Goal: Communication & Community: Answer question/provide support

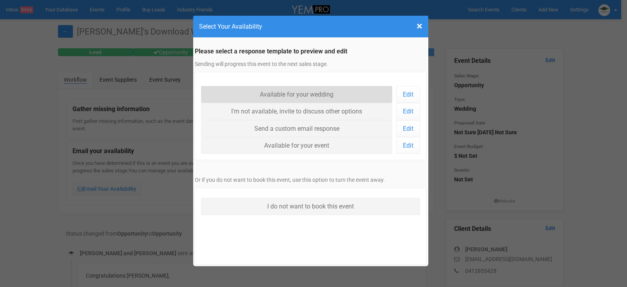
click at [287, 94] on link "Available for your wedding" at bounding box center [297, 94] width 192 height 17
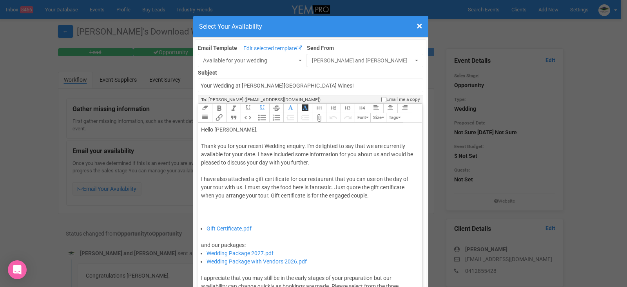
click at [254, 154] on div "Thank you for your recent Wedding enquiry. I'm delighted to say that we are cur…" at bounding box center [309, 183] width 216 height 82
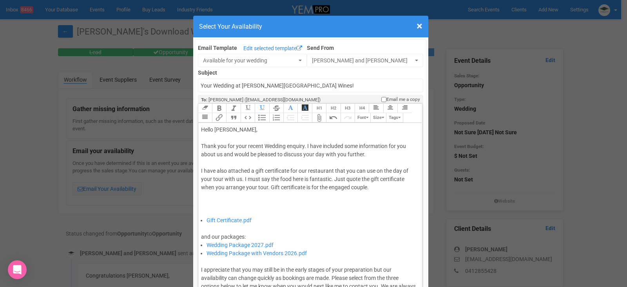
type trix-editor "<div>Hello Debbie,&nbsp;</div><div><br></div><div>Thank you for your recent Wed…"
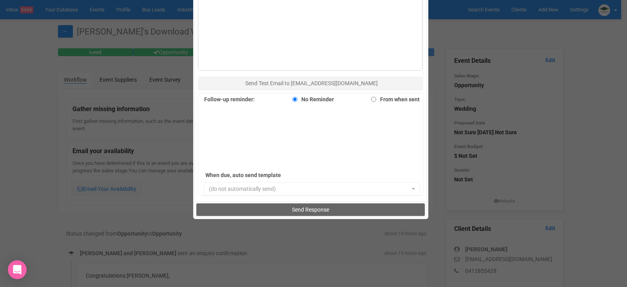
scroll to position [510, 0]
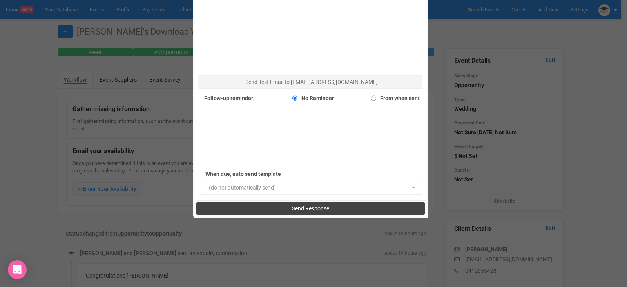
click at [319, 208] on span "Send Response" at bounding box center [310, 208] width 37 height 6
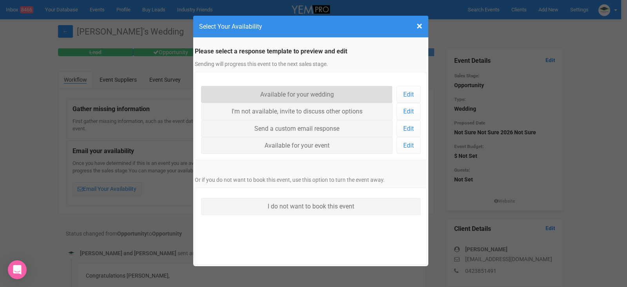
click at [307, 92] on link "Available for your wedding" at bounding box center [297, 94] width 192 height 17
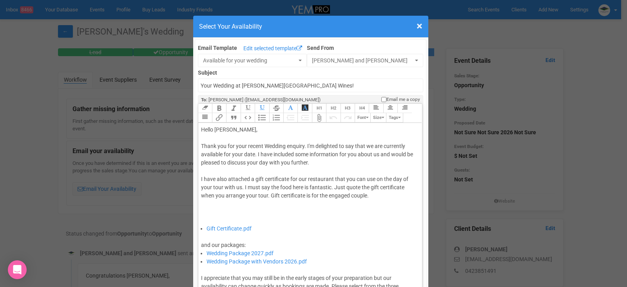
click at [254, 153] on div "Thank you for your recent Wedding enquiry. I'm delighted to say that we are cur…" at bounding box center [309, 183] width 216 height 82
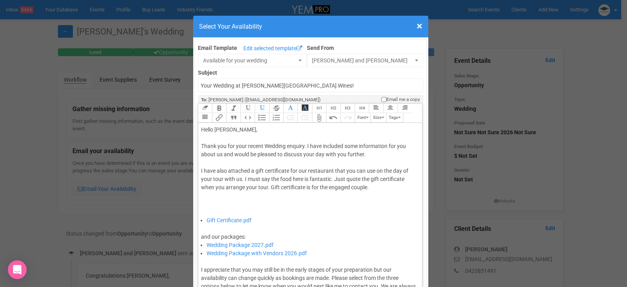
type trix-editor "<div>Hello Hannah,&nbsp;</div><div><br></div><div>Thank you for your recent Wed…"
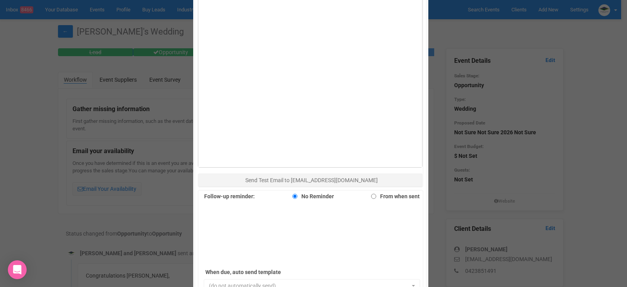
scroll to position [539, 0]
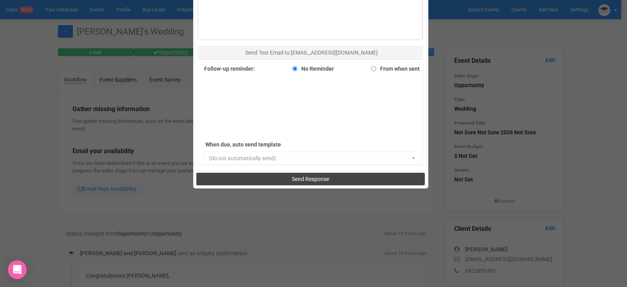
click at [313, 176] on span "Send Response" at bounding box center [310, 179] width 37 height 6
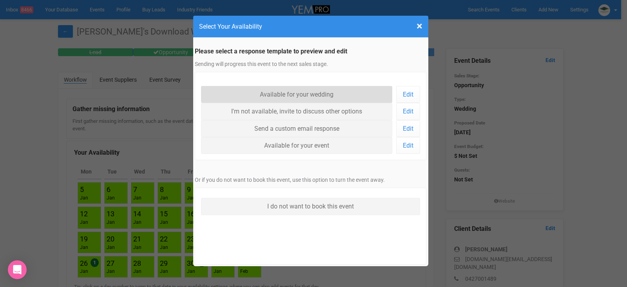
click at [291, 96] on link "Available for your wedding" at bounding box center [297, 94] width 192 height 17
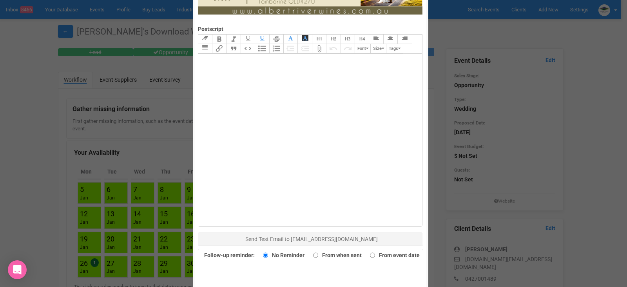
scroll to position [539, 0]
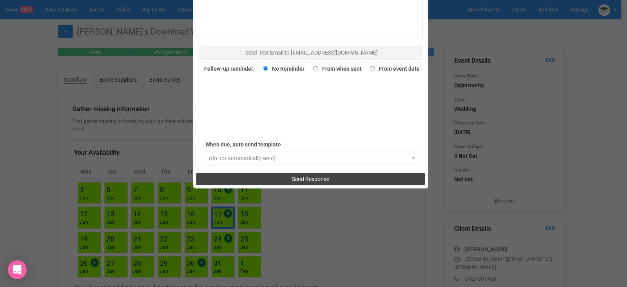
click at [343, 179] on button "Send Response" at bounding box center [310, 178] width 229 height 13
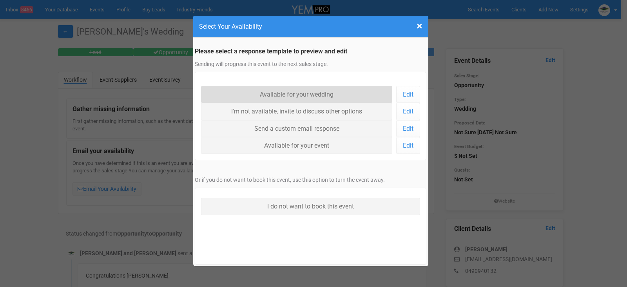
click at [337, 95] on link "Available for your wedding" at bounding box center [297, 94] width 192 height 17
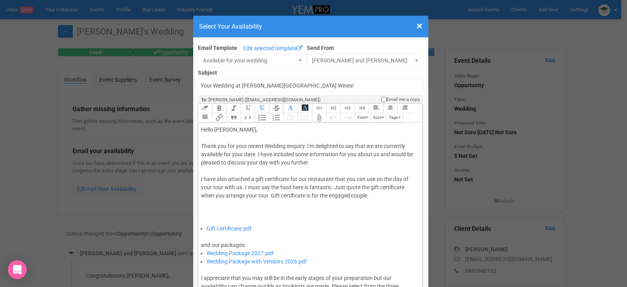
click at [255, 154] on div "Thank you for your recent Wedding enquiry. I'm delighted to say that we are cur…" at bounding box center [309, 183] width 216 height 82
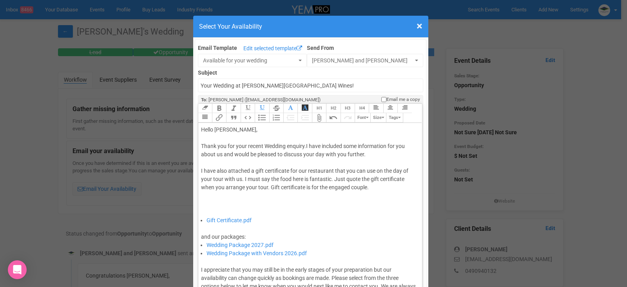
type trix-editor "<div>Hello Ashlee,&nbsp;</div><div><br></div><div>Thank you for your recent Wed…"
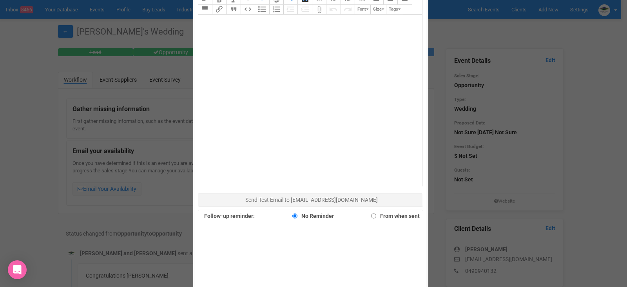
scroll to position [539, 0]
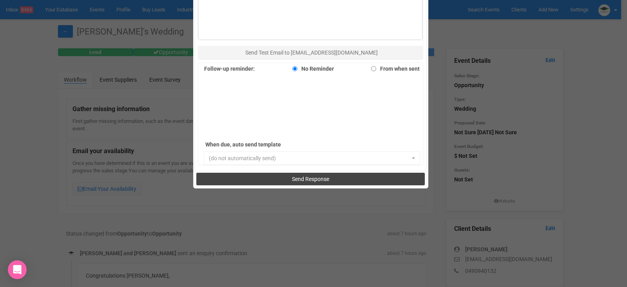
click at [314, 179] on span "Send Response" at bounding box center [310, 179] width 37 height 6
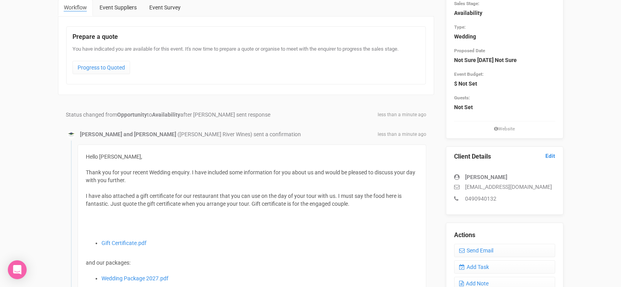
scroll to position [78, 0]
